Goal: Transaction & Acquisition: Purchase product/service

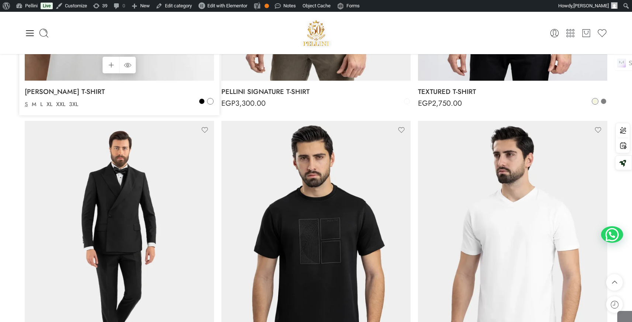
scroll to position [550, 0]
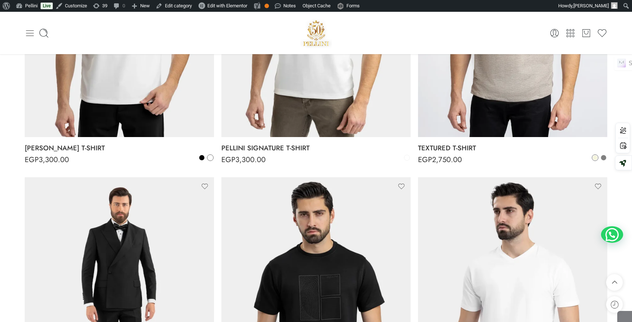
click at [26, 33] on icon at bounding box center [30, 33] width 10 height 10
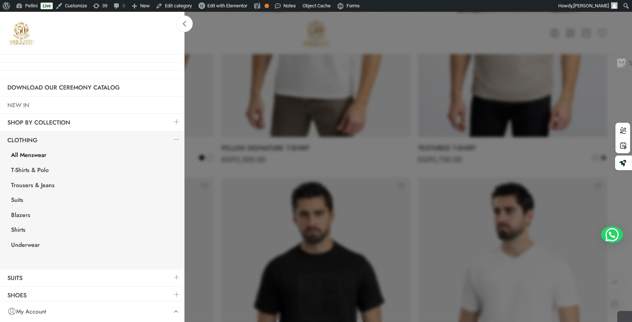
click at [17, 104] on link "NEW IN" at bounding box center [92, 105] width 184 height 17
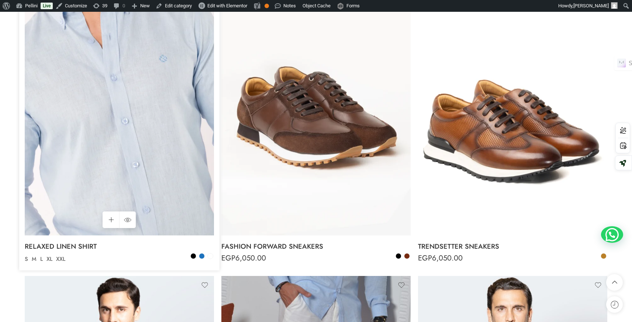
scroll to position [3389, 0]
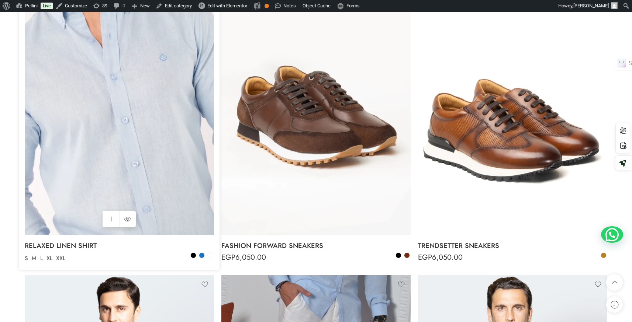
click at [65, 36] on img at bounding box center [119, 109] width 189 height 252
